Goal: Complete application form

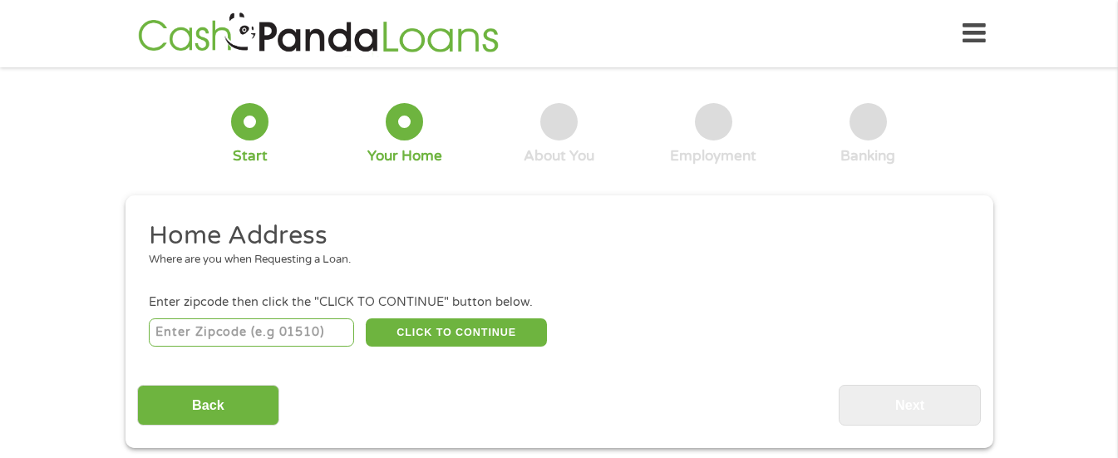
click at [189, 324] on input "number" at bounding box center [251, 332] width 205 height 28
type input "38921"
select select "[US_STATE]"
click at [437, 329] on button "CLICK TO CONTINUE" at bounding box center [456, 332] width 181 height 28
type input "38921"
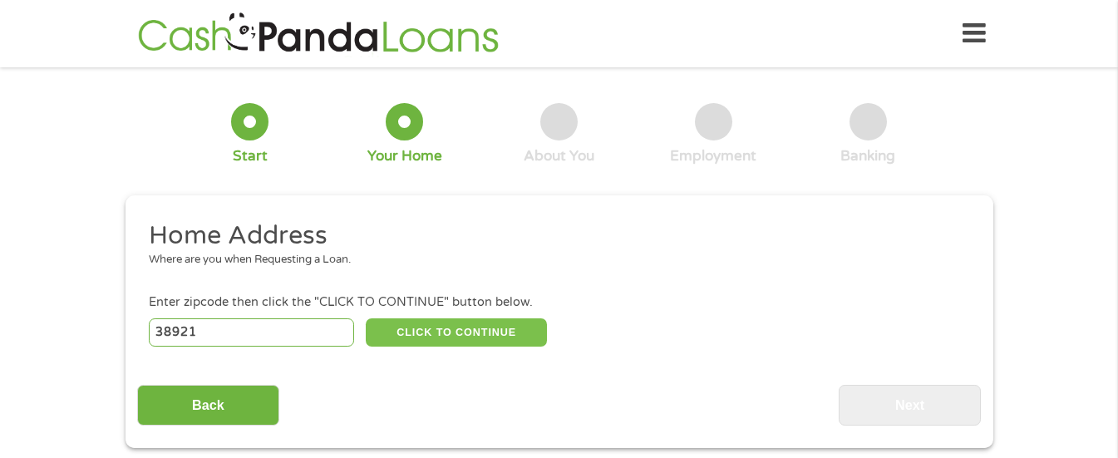
type input "[GEOGRAPHIC_DATA]"
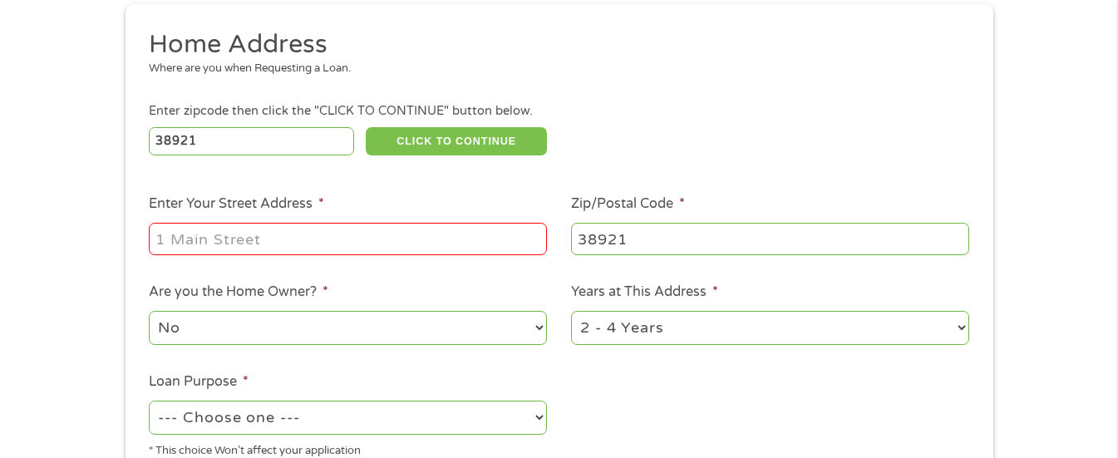
scroll to position [249, 0]
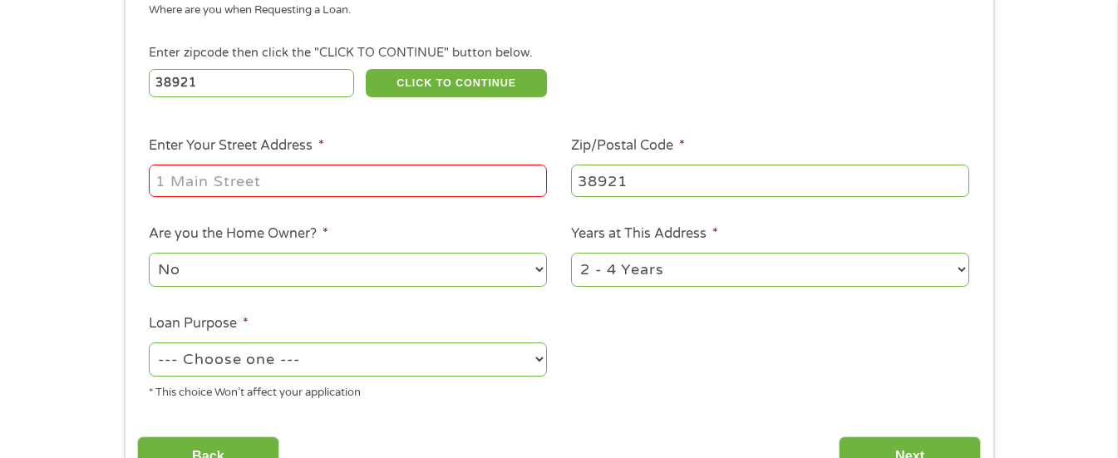
click at [242, 186] on input "Enter Your Street Address *" at bounding box center [348, 181] width 398 height 32
type input "[STREET_ADDRESS][PERSON_NAME][PERSON_NAME]"
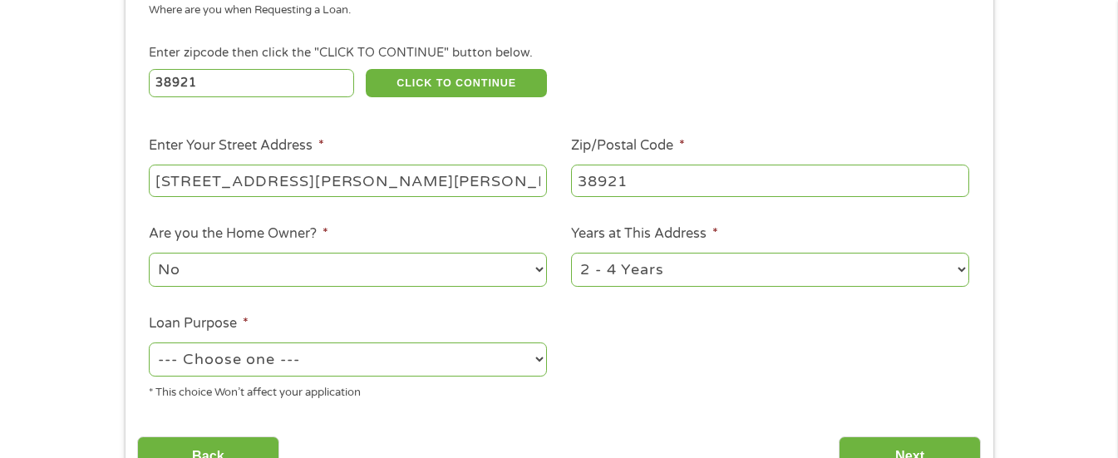
click at [538, 271] on select "No Yes" at bounding box center [348, 270] width 398 height 34
select select "yes"
click at [149, 253] on select "No Yes" at bounding box center [348, 270] width 398 height 34
click at [676, 264] on select "1 Year or less 1 - 2 Years 2 - 4 Years Over 4 Years" at bounding box center [770, 270] width 398 height 34
select select "60months"
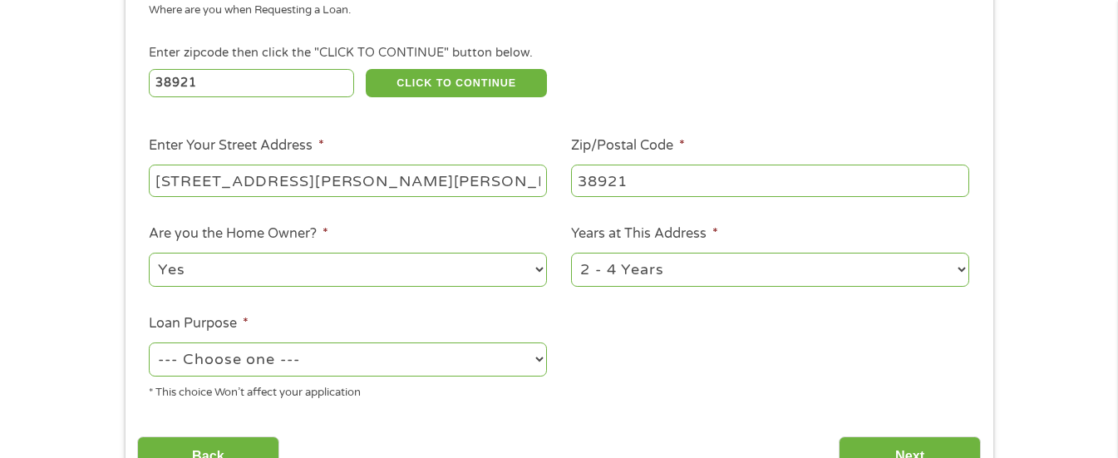
click at [571, 253] on select "1 Year or less 1 - 2 Years 2 - 4 Years Over 4 Years" at bounding box center [770, 270] width 398 height 34
click at [518, 350] on select "--- Choose one --- Pay Bills Debt Consolidation Home Improvement Major Purchase…" at bounding box center [348, 360] width 398 height 34
select select "shorttermcash"
click at [149, 343] on select "--- Choose one --- Pay Bills Debt Consolidation Home Improvement Major Purchase…" at bounding box center [348, 360] width 398 height 34
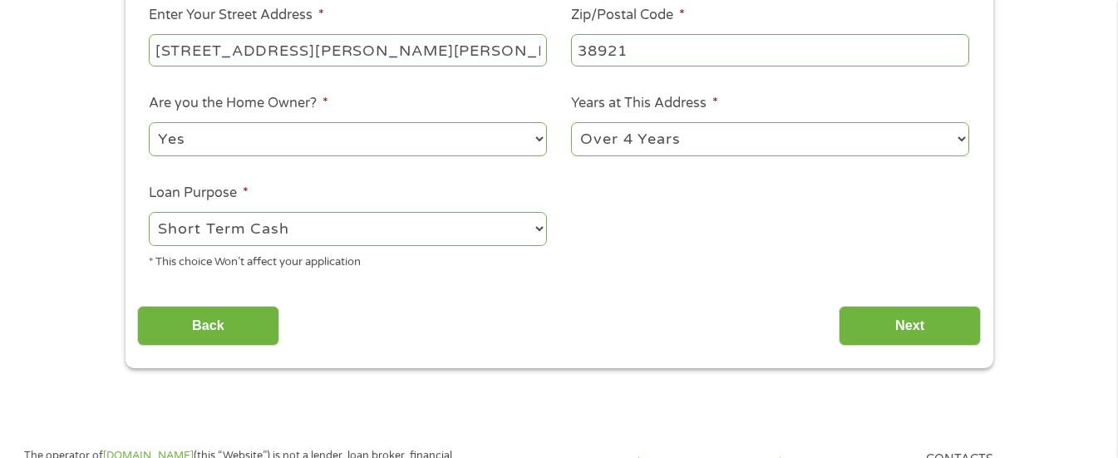
scroll to position [416, 0]
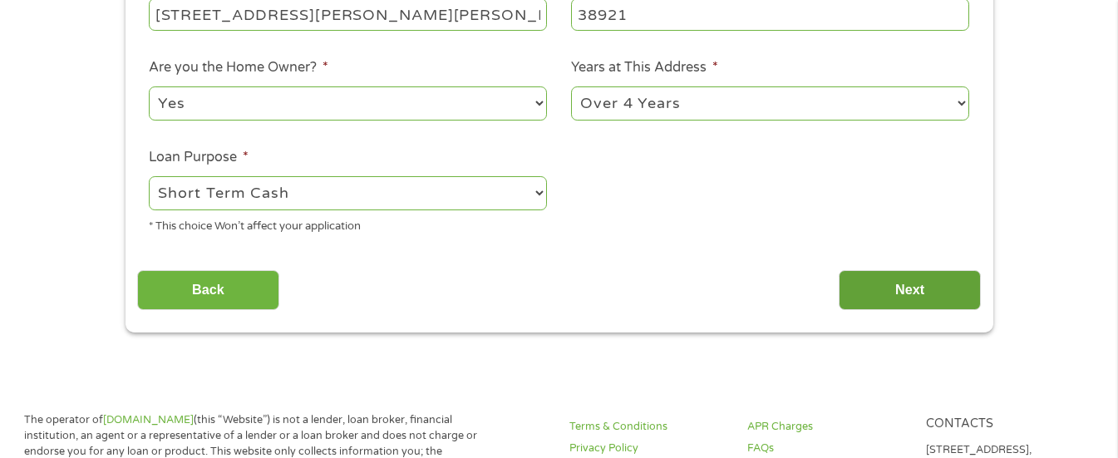
click at [908, 293] on input "Next" at bounding box center [910, 290] width 142 height 41
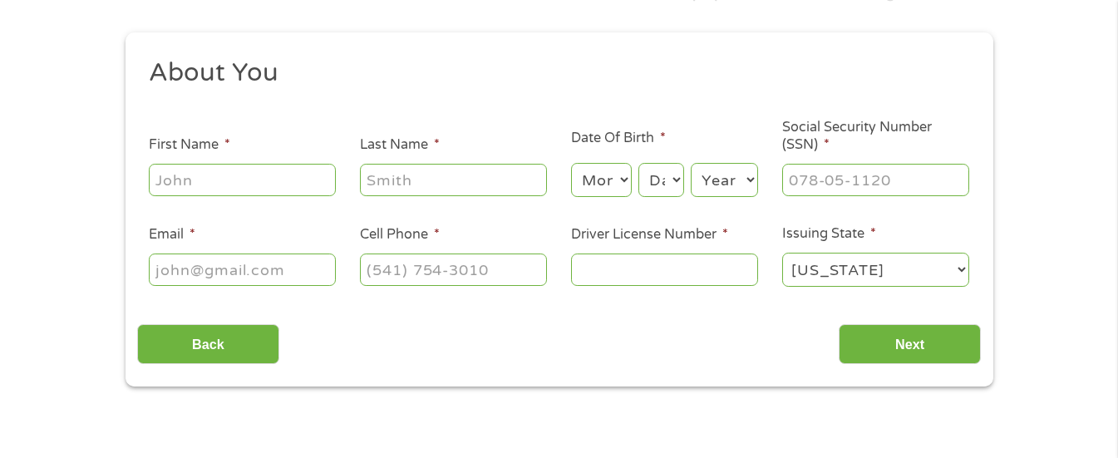
scroll to position [166, 0]
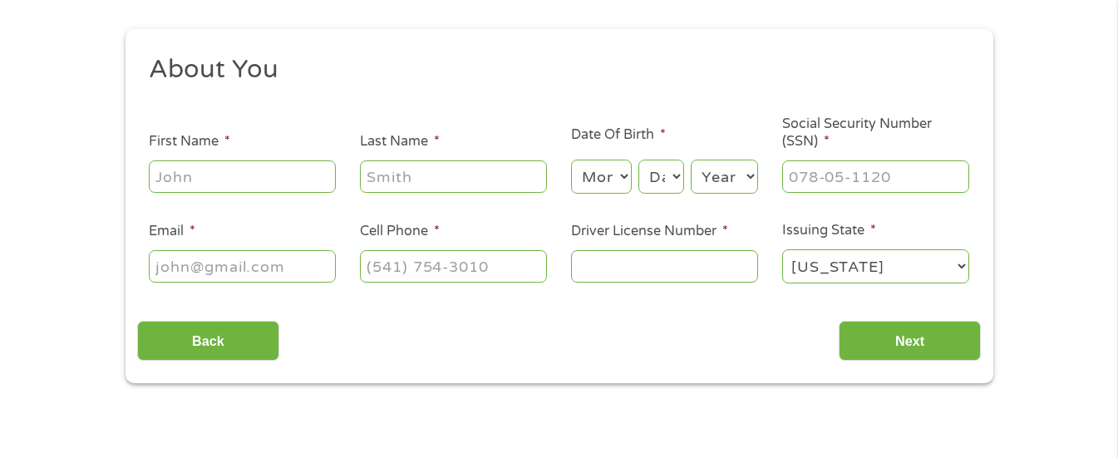
click at [215, 169] on input "First Name *" at bounding box center [242, 176] width 187 height 32
type input "[PERSON_NAME]"
type input "Hervey"
type input "[EMAIL_ADDRESS][DOMAIN_NAME]"
type input "[PHONE_NUMBER]"
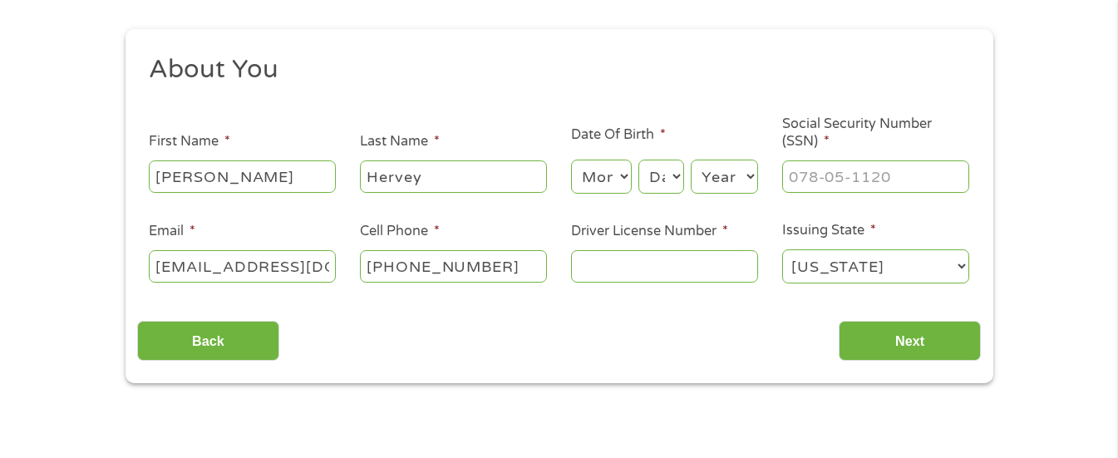
click at [620, 175] on select "Month 1 2 3 4 5 6 7 8 9 10 11 12" at bounding box center [601, 177] width 61 height 34
select select "5"
click at [571, 160] on select "Month 1 2 3 4 5 6 7 8 9 10 11 12" at bounding box center [601, 177] width 61 height 34
click at [675, 175] on select "Day 1 2 3 4 5 6 7 8 9 10 11 12 13 14 15 16 17 18 19 20 21 22 23 24 25 26 27 28 …" at bounding box center [661, 177] width 45 height 34
click at [731, 177] on select "Year [DATE] 2006 2005 2004 2003 2002 2001 2000 1999 1998 1997 1996 1995 1994 19…" at bounding box center [724, 177] width 67 height 34
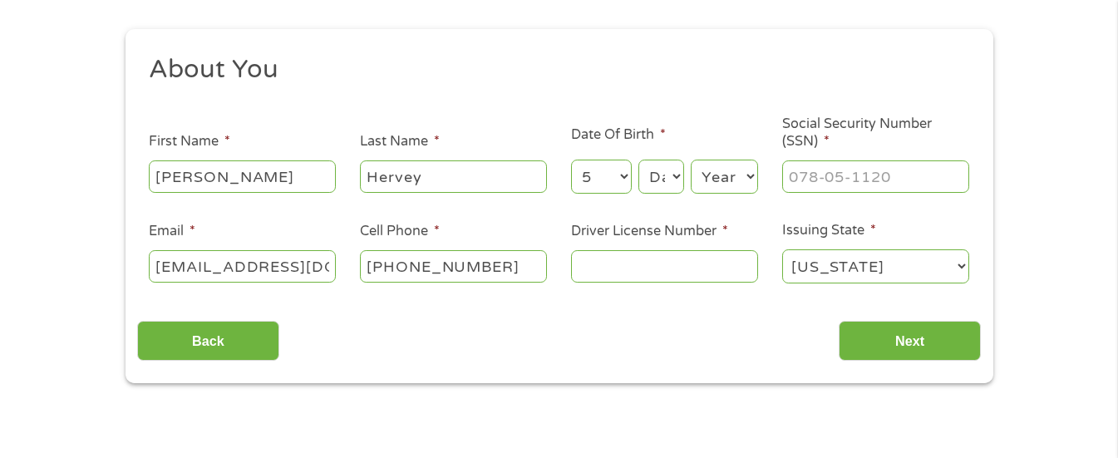
select select "1973"
click at [691, 160] on select "Year [DATE] 2006 2005 2004 2003 2002 2001 2000 1999 1998 1997 1996 1995 1994 19…" at bounding box center [724, 177] width 67 height 34
click at [659, 174] on select "Day 1 2 3 4 5 6 7 8 9 10 11 12 13 14 15 16 17 18 19 20 21 22 23 24 25 26 27 28 …" at bounding box center [661, 177] width 45 height 34
select select "15"
click at [639, 160] on select "Day 1 2 3 4 5 6 7 8 9 10 11 12 13 14 15 16 17 18 19 20 21 22 23 24 25 26 27 28 …" at bounding box center [661, 177] width 45 height 34
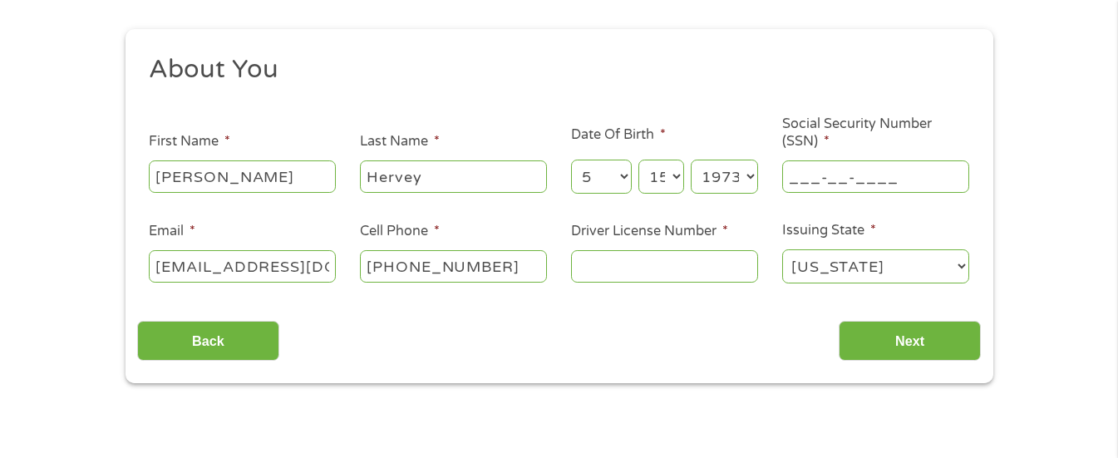
click at [835, 170] on input "___-__-____" at bounding box center [875, 176] width 187 height 32
type input "428-19-2049"
click at [608, 270] on input "Driver License Number *" at bounding box center [664, 266] width 187 height 32
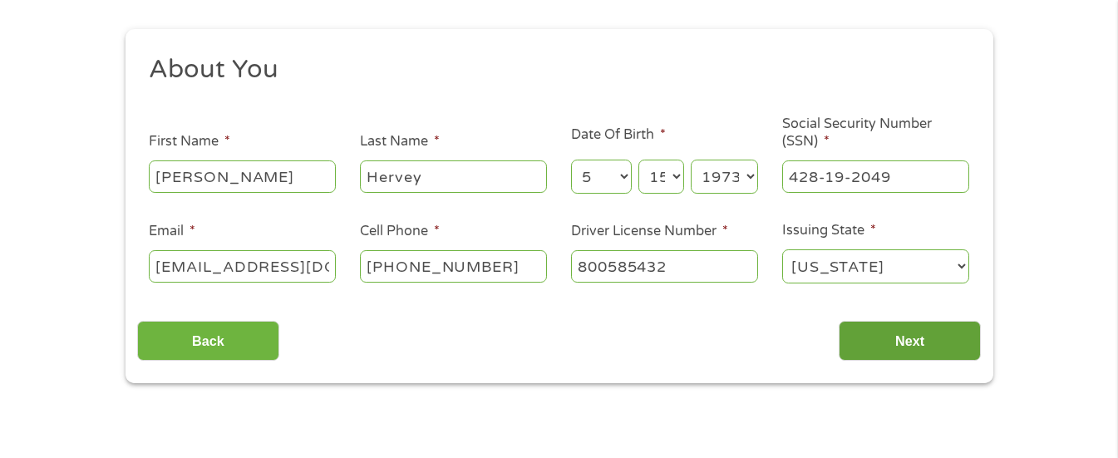
type input "800585432"
click at [952, 338] on input "Next" at bounding box center [910, 341] width 142 height 41
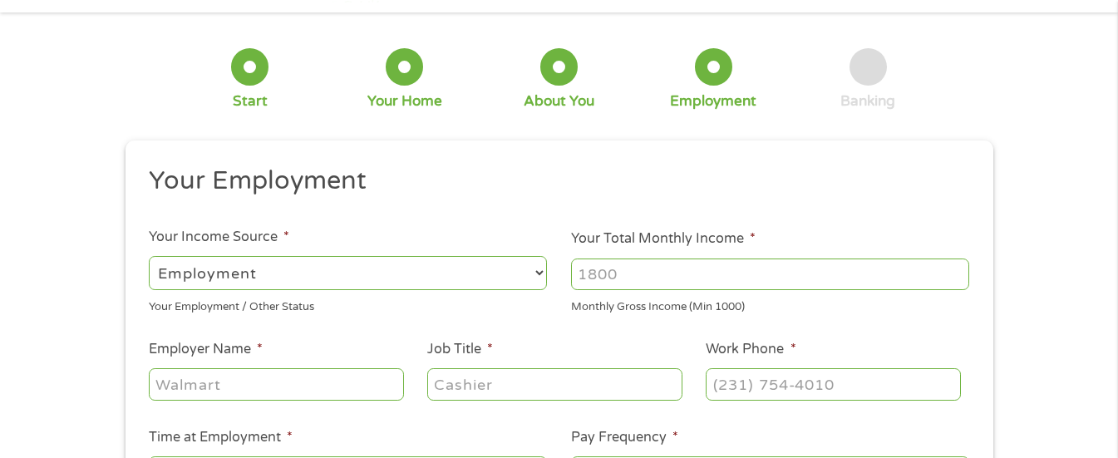
scroll to position [83, 0]
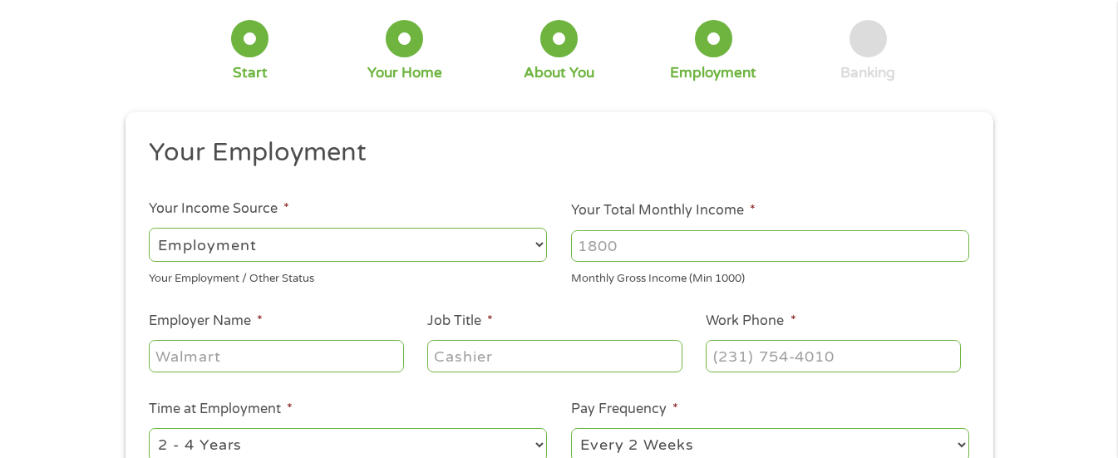
click at [539, 247] on select "--- Choose one --- Employment [DEMOGRAPHIC_DATA] Benefits" at bounding box center [348, 245] width 398 height 34
click at [619, 239] on input "Your Total Monthly Income *" at bounding box center [770, 246] width 398 height 32
type input "4600"
click at [240, 358] on input "Employer Name *" at bounding box center [276, 356] width 254 height 32
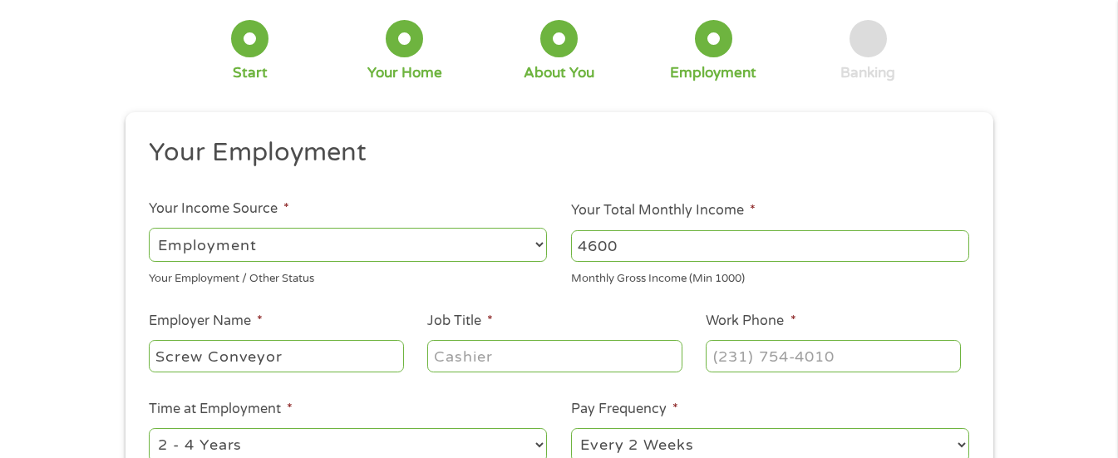
type input "Screw Conveyor"
click at [514, 365] on input "Job Title *" at bounding box center [554, 356] width 254 height 32
type input "Supervisor"
click at [740, 368] on input "(___) ___-____" at bounding box center [833, 356] width 254 height 32
type input "[PHONE_NUMBER]"
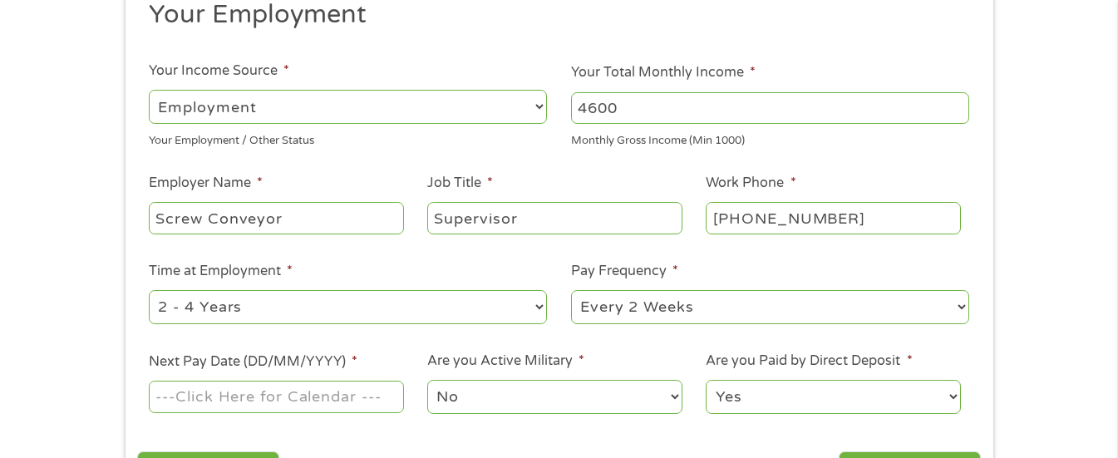
scroll to position [249, 0]
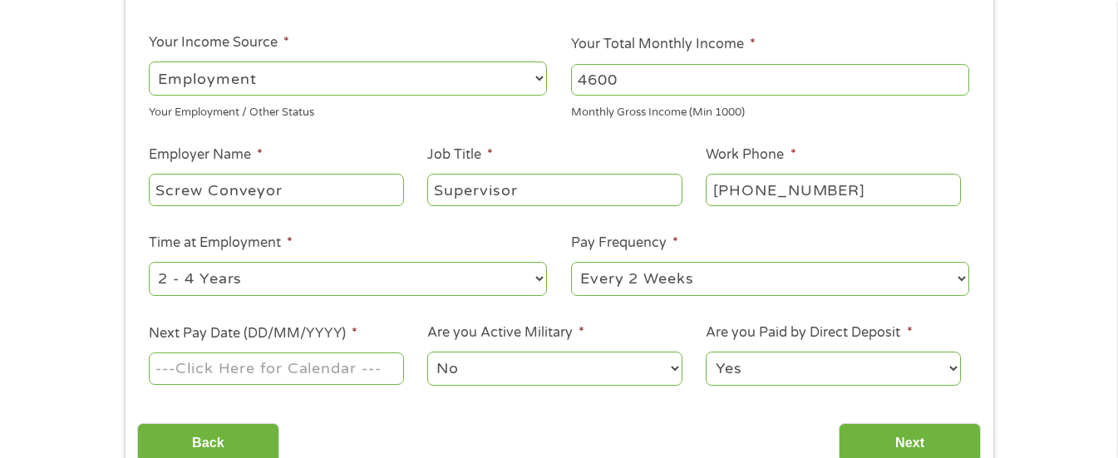
click at [516, 281] on select "--- Choose one --- 1 Year or less 1 - 2 Years 2 - 4 Years Over 4 Years" at bounding box center [348, 279] width 398 height 34
select select "60months"
click at [149, 262] on select "--- Choose one --- 1 Year or less 1 - 2 Years 2 - 4 Years Over 4 Years" at bounding box center [348, 279] width 398 height 34
click at [777, 282] on select "--- Choose one --- Every 2 Weeks Every Week Monthly Semi-Monthly" at bounding box center [770, 279] width 398 height 34
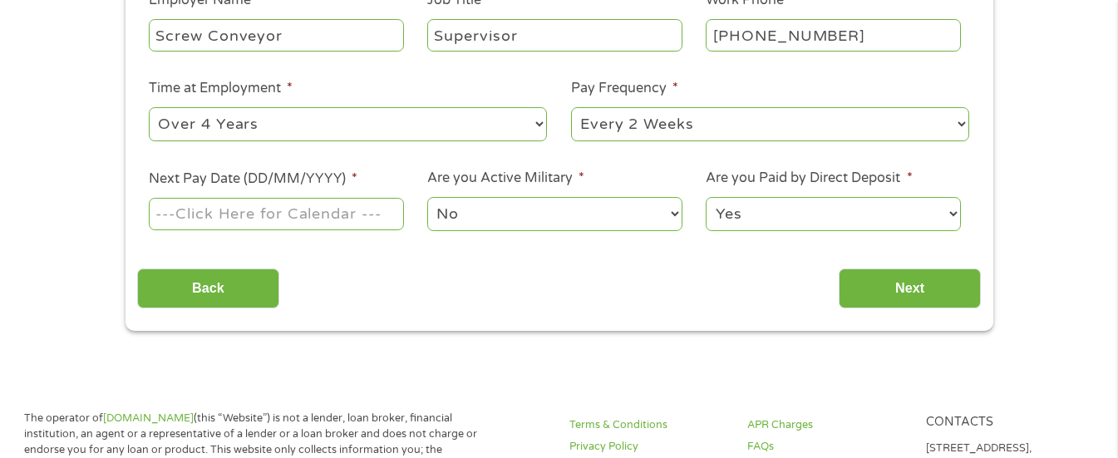
scroll to position [416, 0]
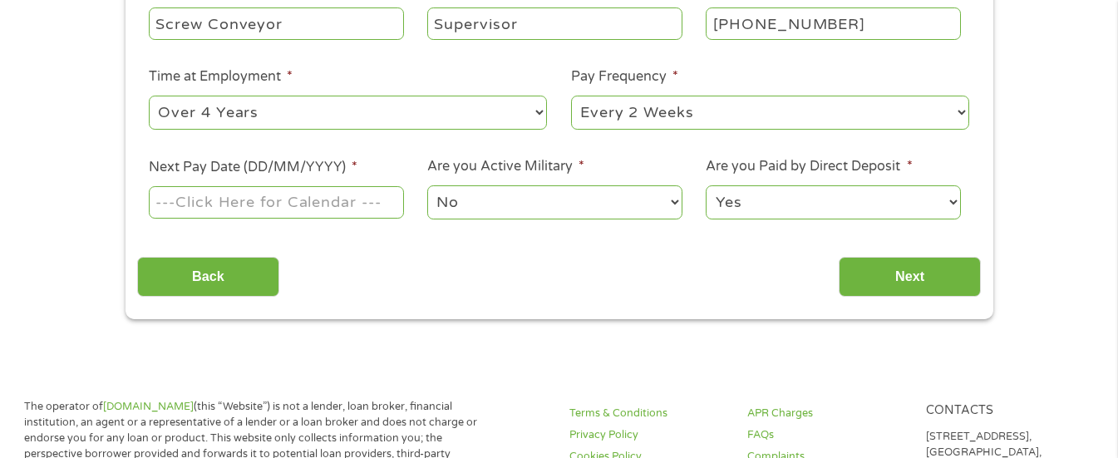
click at [280, 181] on li "Next Pay Date (DD/MM/YYYY) *" at bounding box center [276, 189] width 279 height 64
click at [284, 203] on input "Next Pay Date (DD/MM/YYYY) *" at bounding box center [276, 202] width 254 height 32
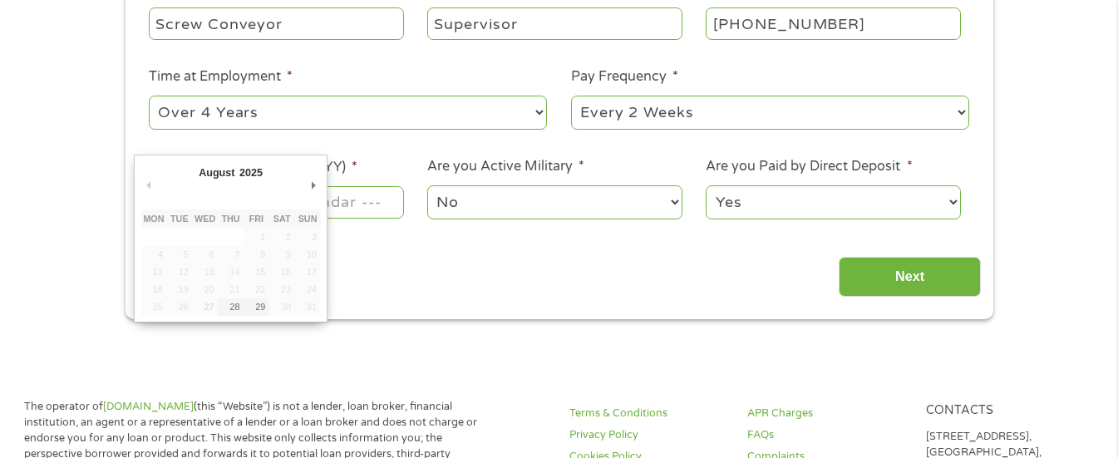
click at [282, 300] on td "30" at bounding box center [282, 307] width 26 height 17
type input "[DATE]"
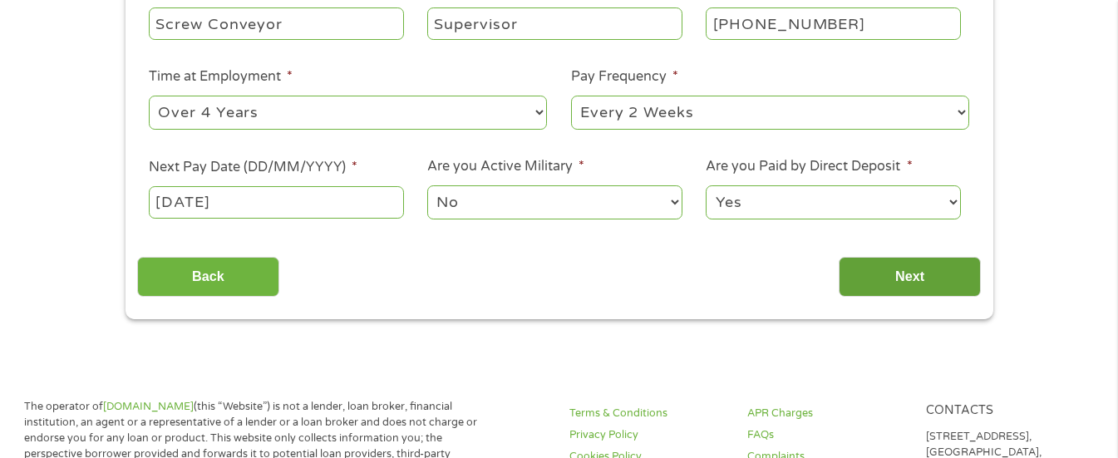
click at [904, 274] on input "Next" at bounding box center [910, 277] width 142 height 41
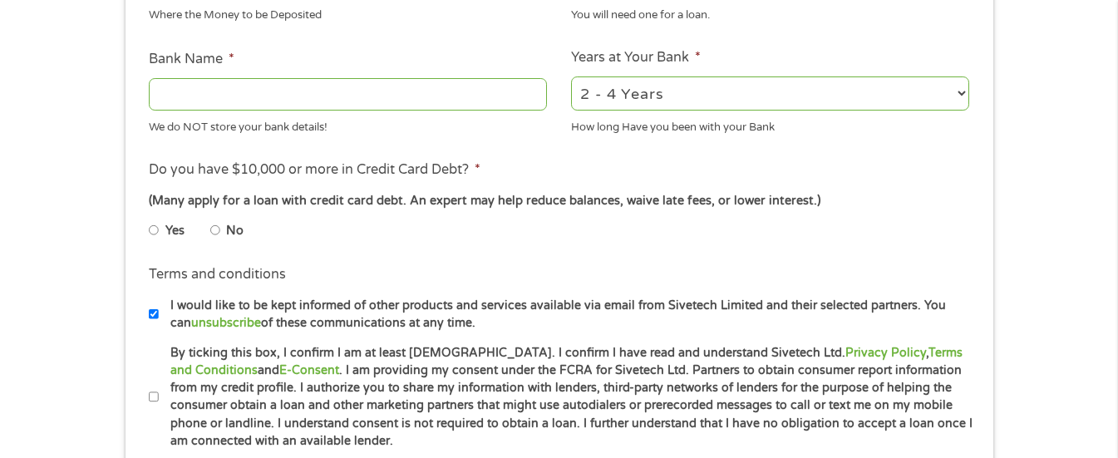
scroll to position [582, 0]
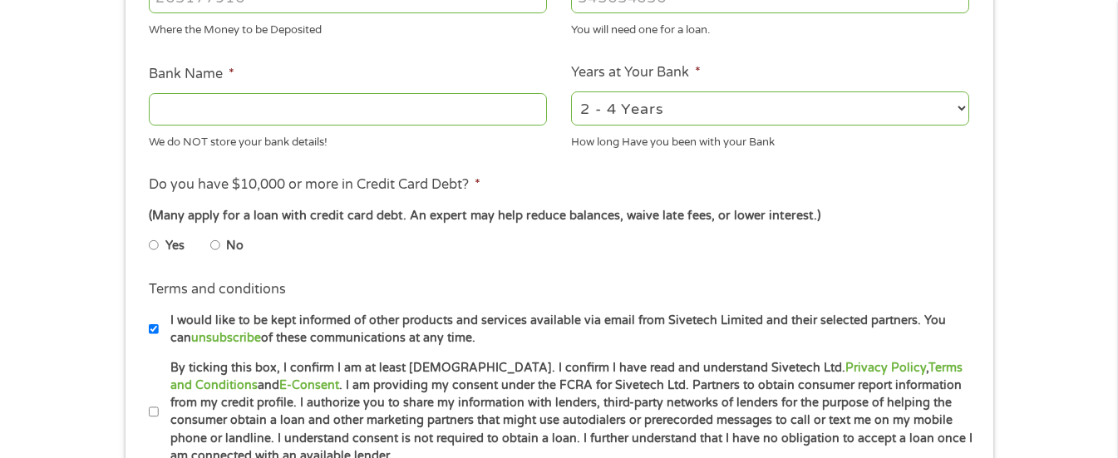
click at [214, 246] on input "No" at bounding box center [215, 245] width 10 height 27
radio input "true"
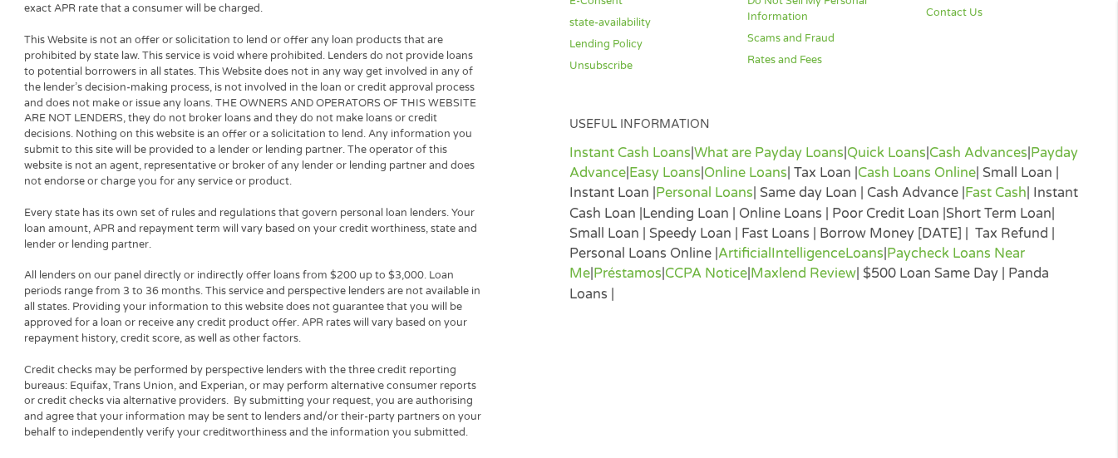
scroll to position [1330, 0]
